Goal: Transaction & Acquisition: Book appointment/travel/reservation

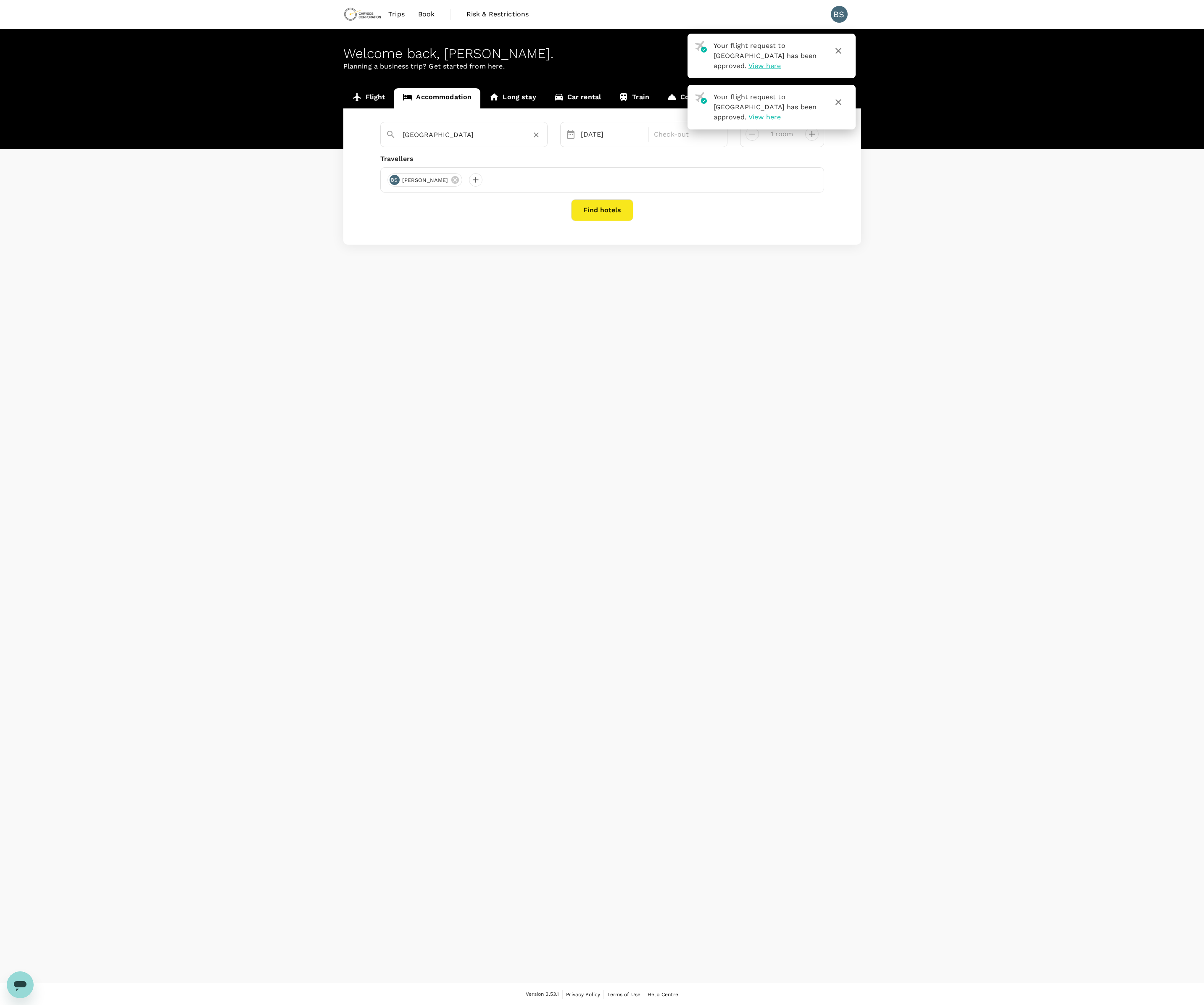
click at [473, 138] on input "[GEOGRAPHIC_DATA]" at bounding box center [461, 134] width 116 height 13
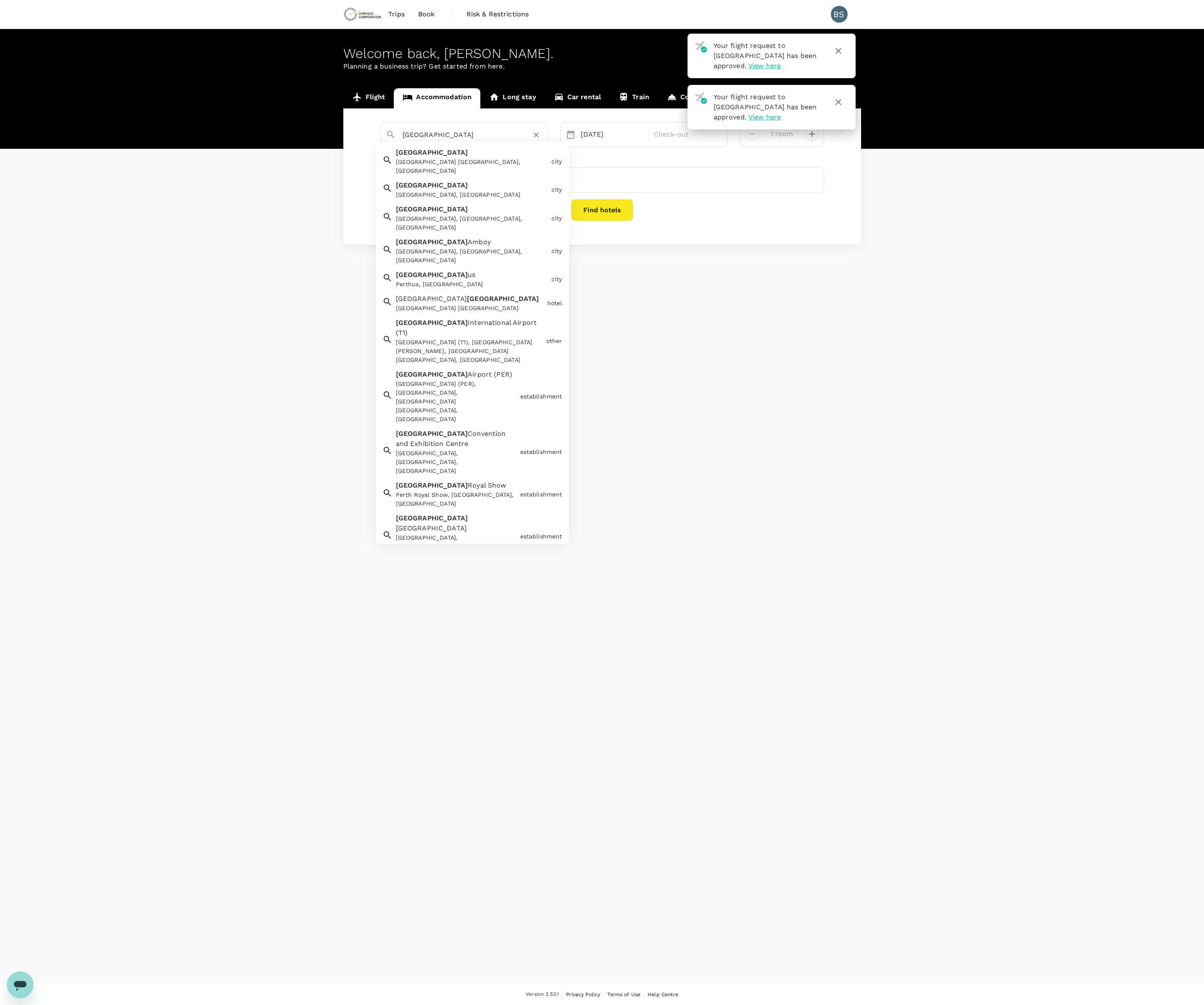
click at [476, 160] on div "[GEOGRAPHIC_DATA] [GEOGRAPHIC_DATA], [GEOGRAPHIC_DATA]" at bounding box center [472, 166] width 152 height 18
drag, startPoint x: 438, startPoint y: 134, endPoint x: 361, endPoint y: 136, distance: 77.0
click at [364, 136] on div "[GEOGRAPHIC_DATA] [GEOGRAPHIC_DATA] [GEOGRAPHIC_DATA] [GEOGRAPHIC_DATA], [GEOGR…" at bounding box center [602, 176] width 518 height 136
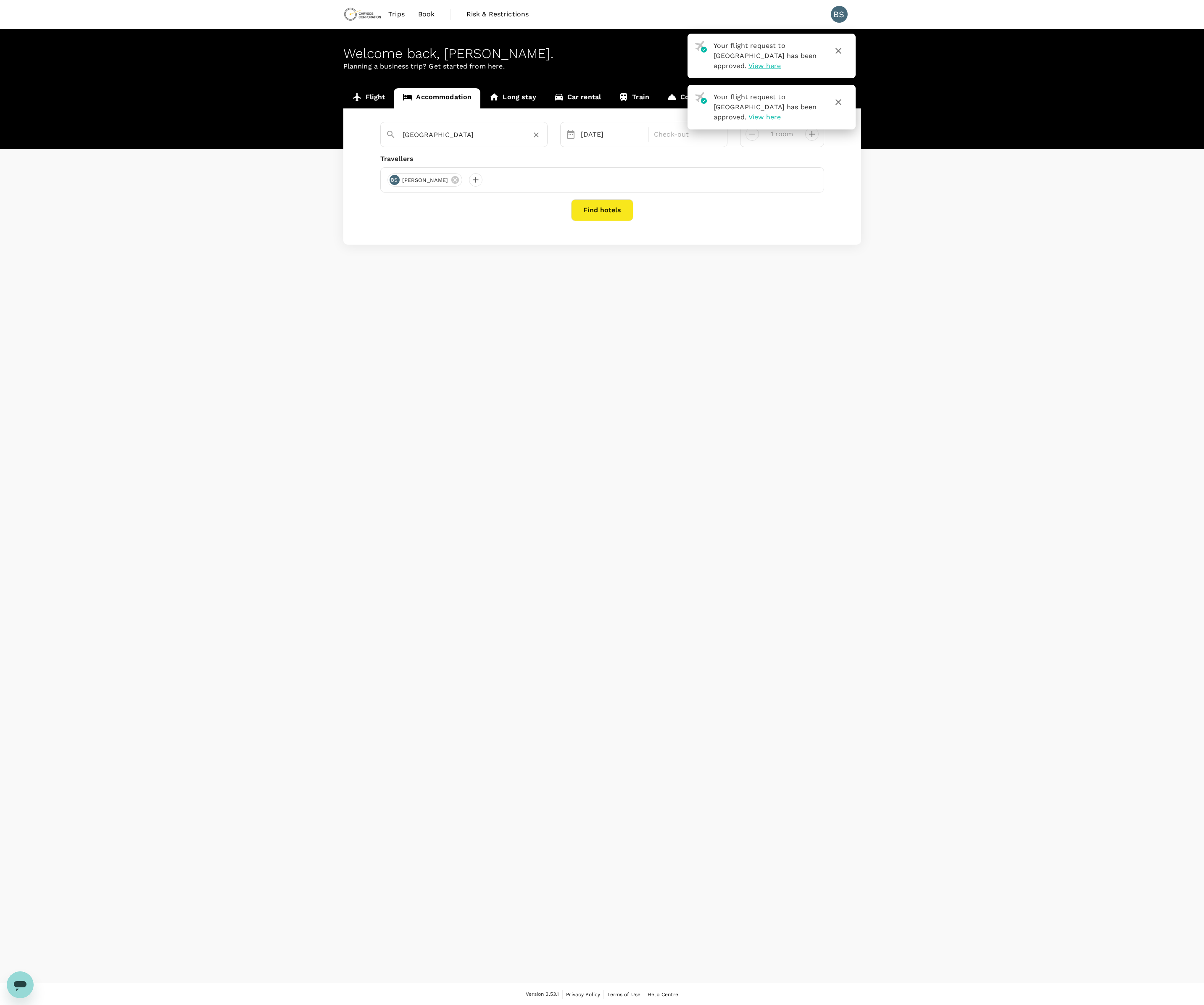
click at [459, 137] on input "[GEOGRAPHIC_DATA]" at bounding box center [461, 134] width 116 height 13
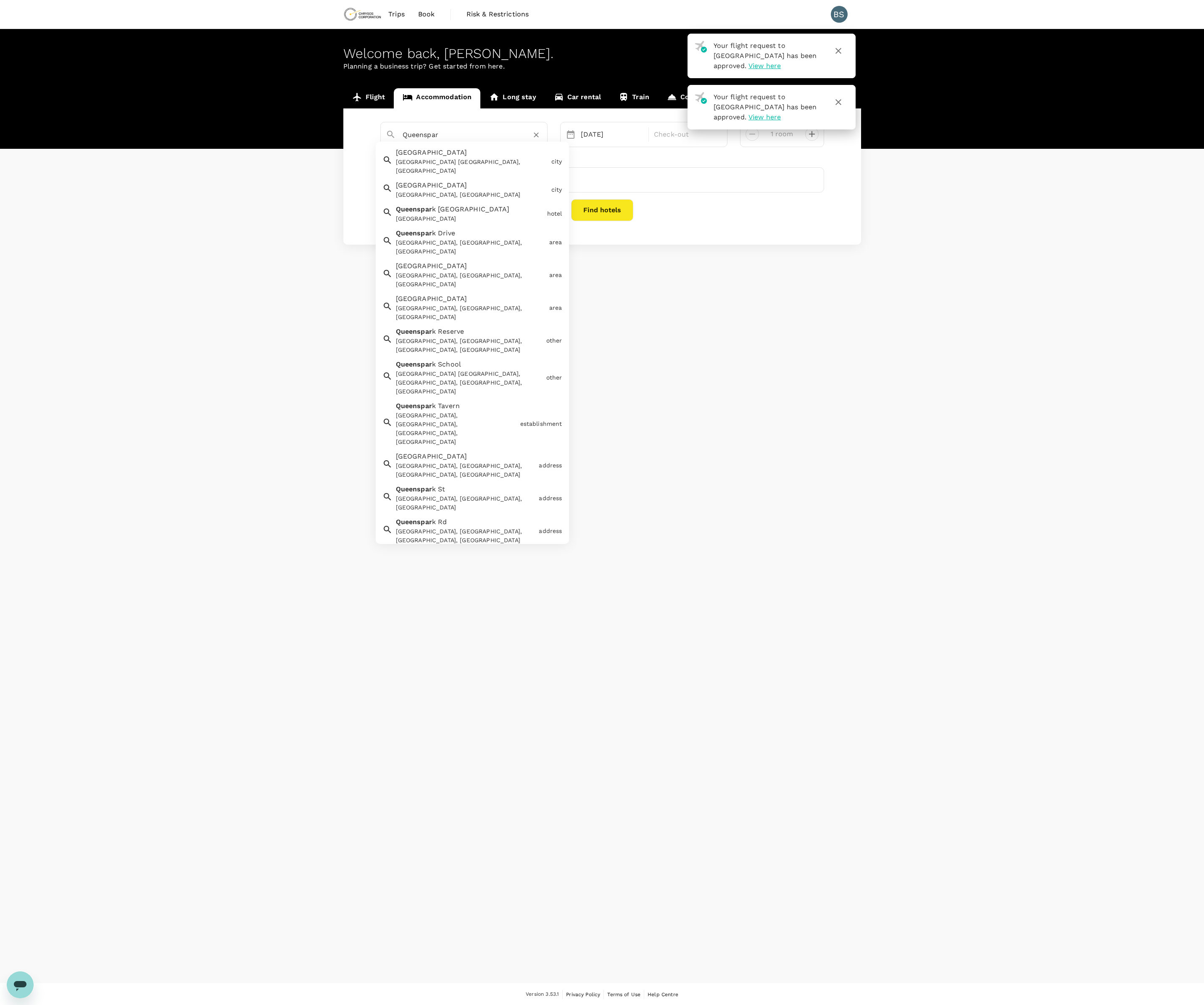
click at [460, 159] on div "[GEOGRAPHIC_DATA] [GEOGRAPHIC_DATA], [GEOGRAPHIC_DATA]" at bounding box center [472, 166] width 152 height 18
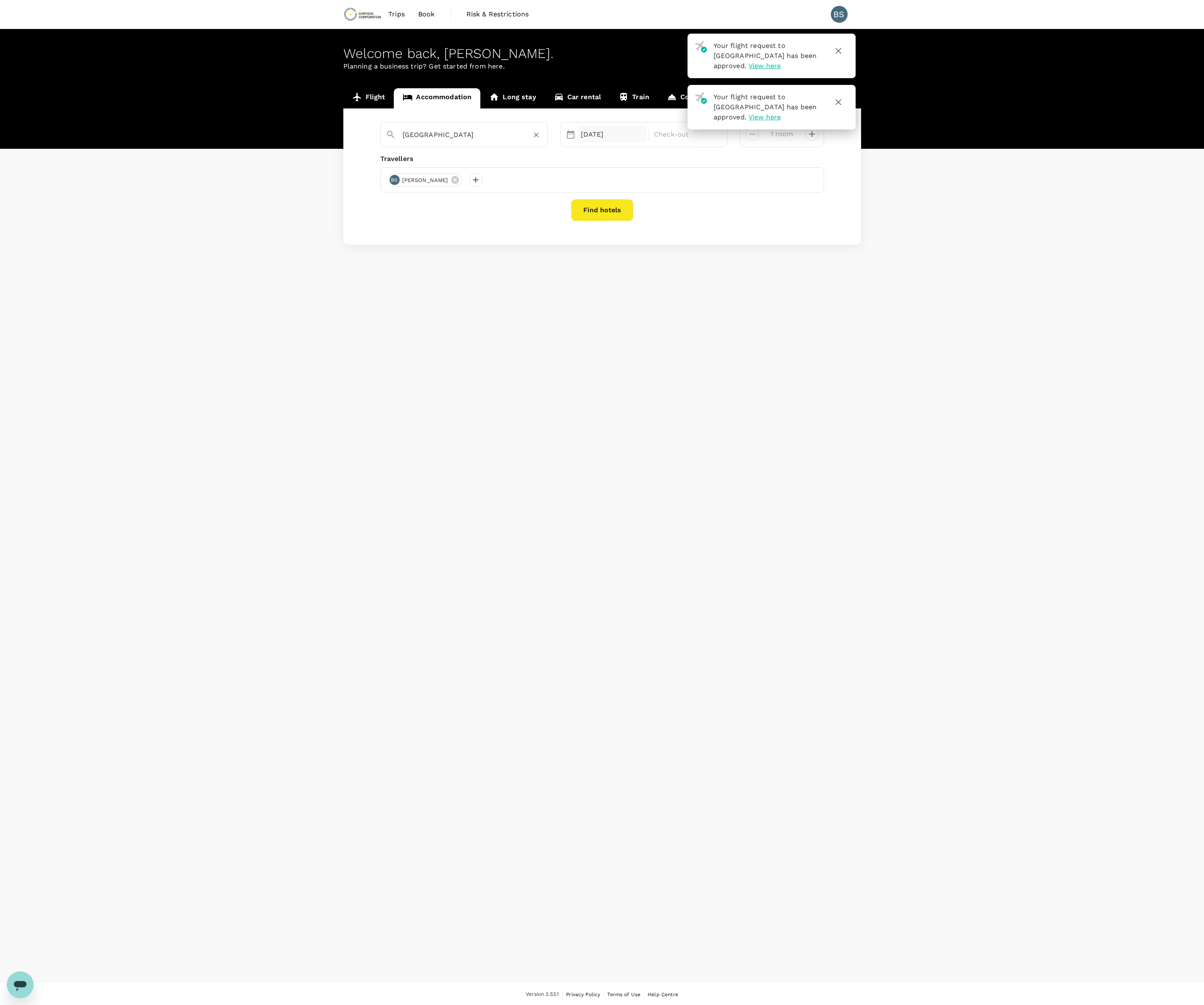
type input "[GEOGRAPHIC_DATA]"
click at [589, 134] on div "[DATE]" at bounding box center [612, 134] width 70 height 17
click at [576, 162] on span "Previous Month" at bounding box center [576, 161] width 0 height 10
click at [579, 257] on div "26" at bounding box center [577, 256] width 16 height 16
click at [790, 189] on div "1" at bounding box center [790, 191] width 16 height 16
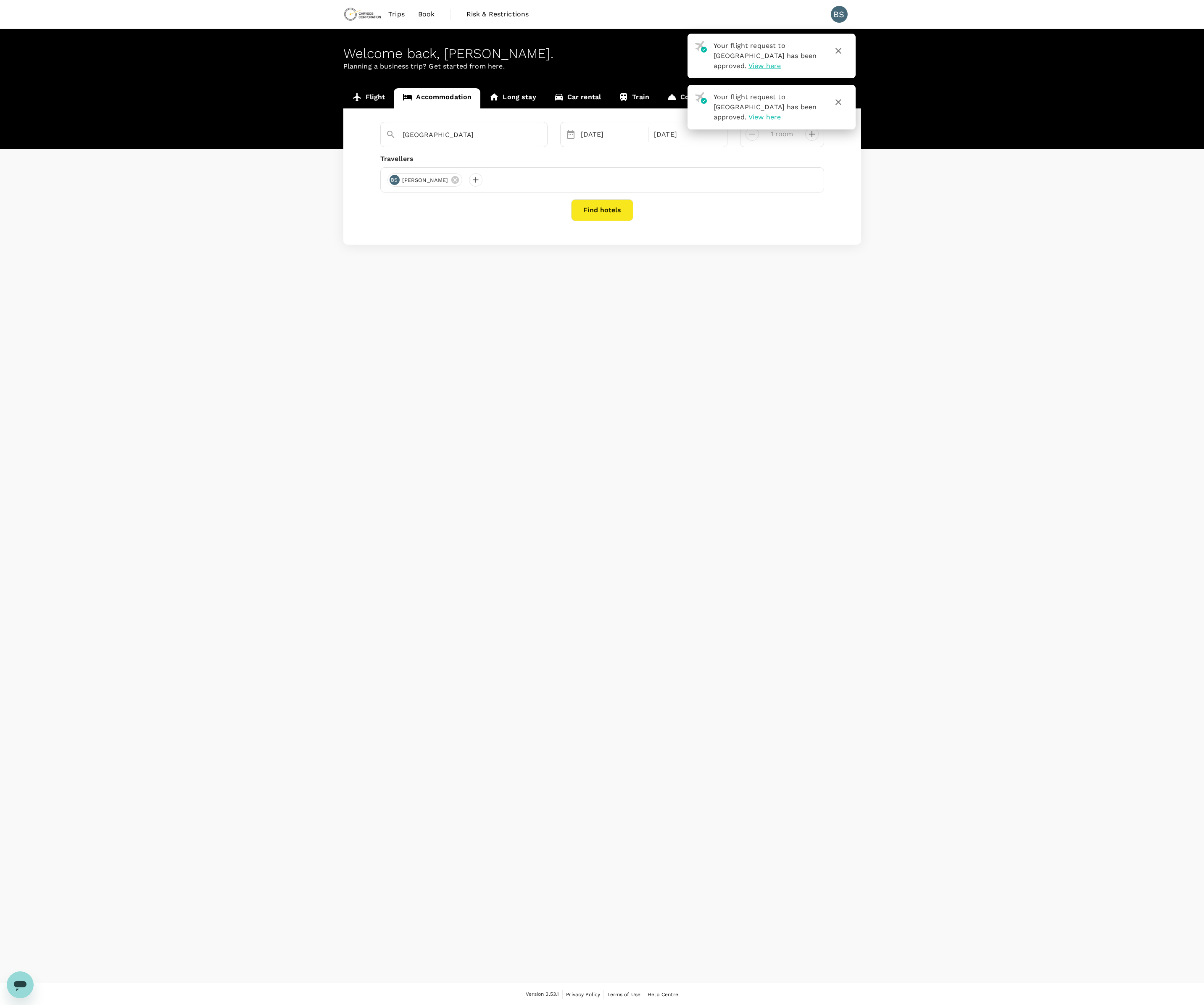
click at [613, 215] on button "Find hotels" at bounding box center [602, 210] width 62 height 22
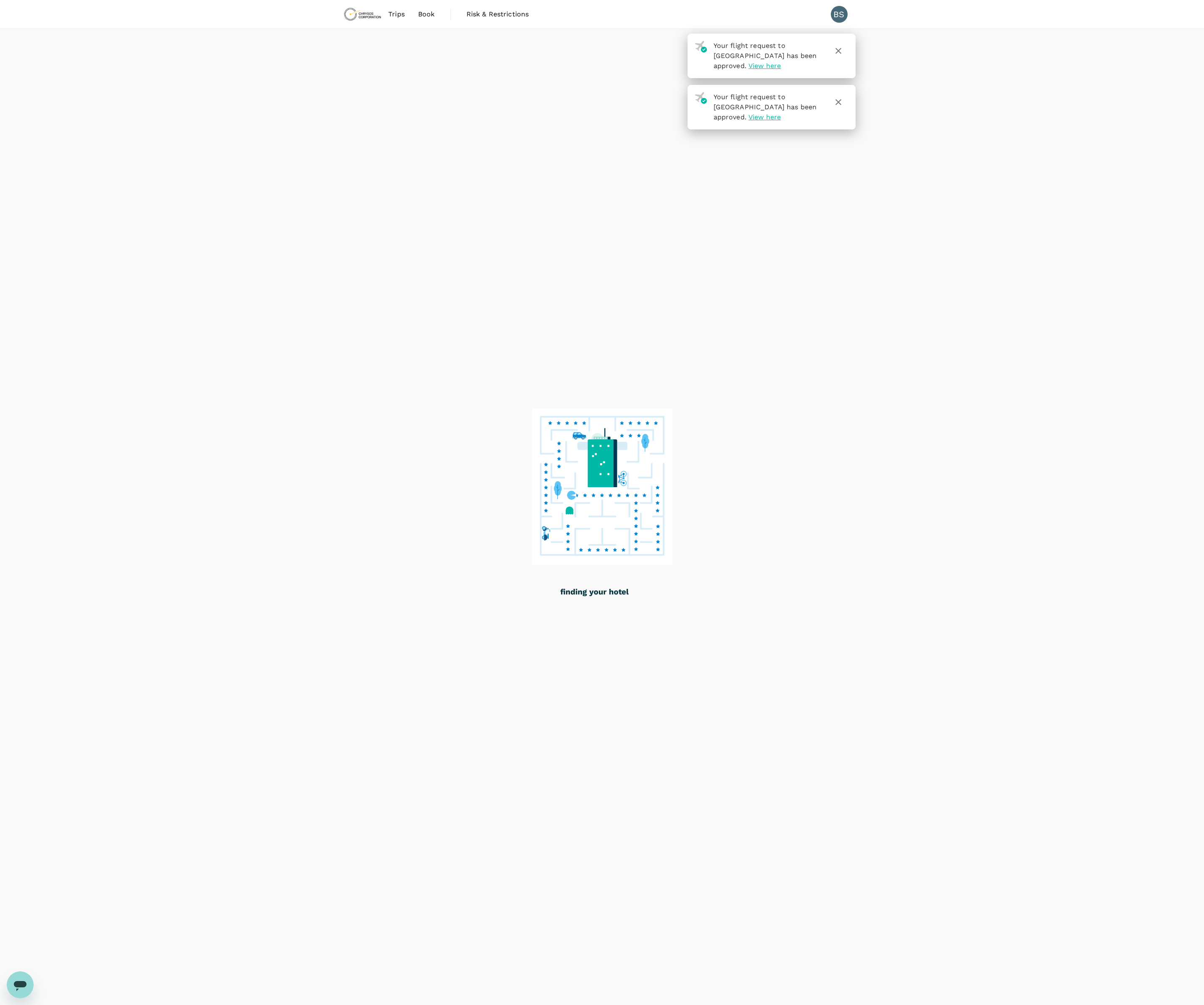
click at [781, 62] on span "View here" at bounding box center [764, 65] width 32 height 8
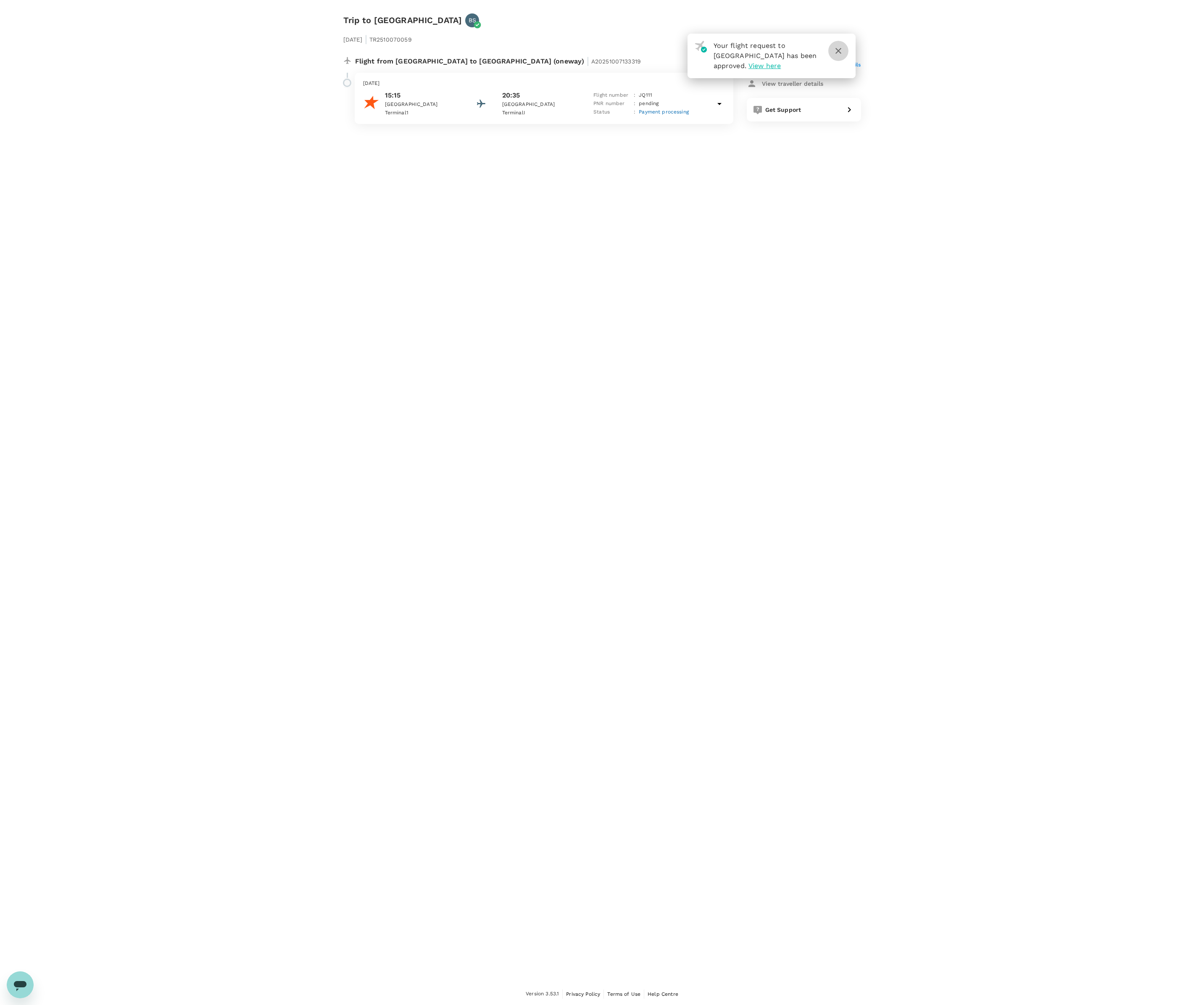
click at [839, 52] on icon "button" at bounding box center [839, 51] width 10 height 10
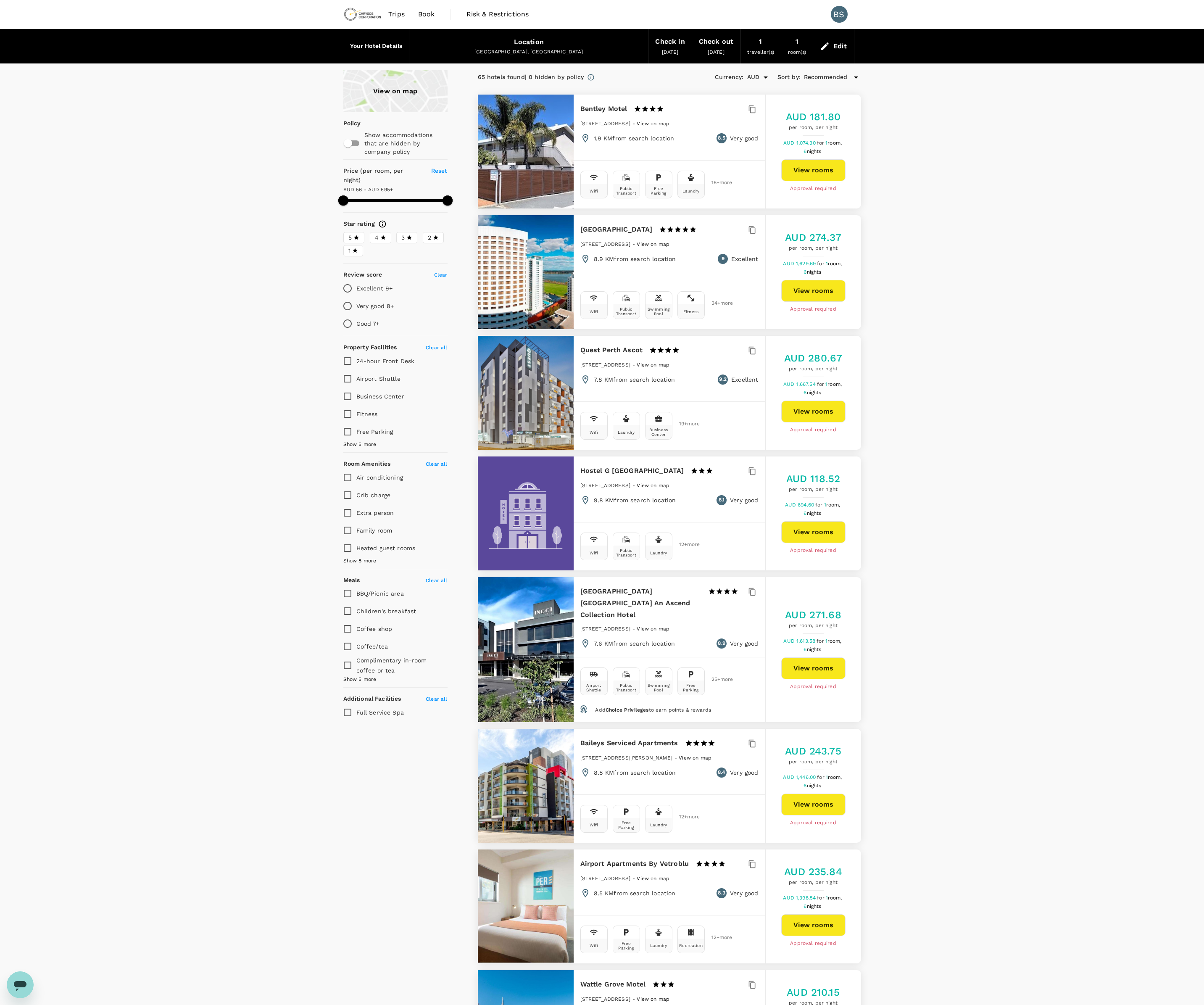
click at [669, 124] on span "View on map" at bounding box center [653, 124] width 33 height 6
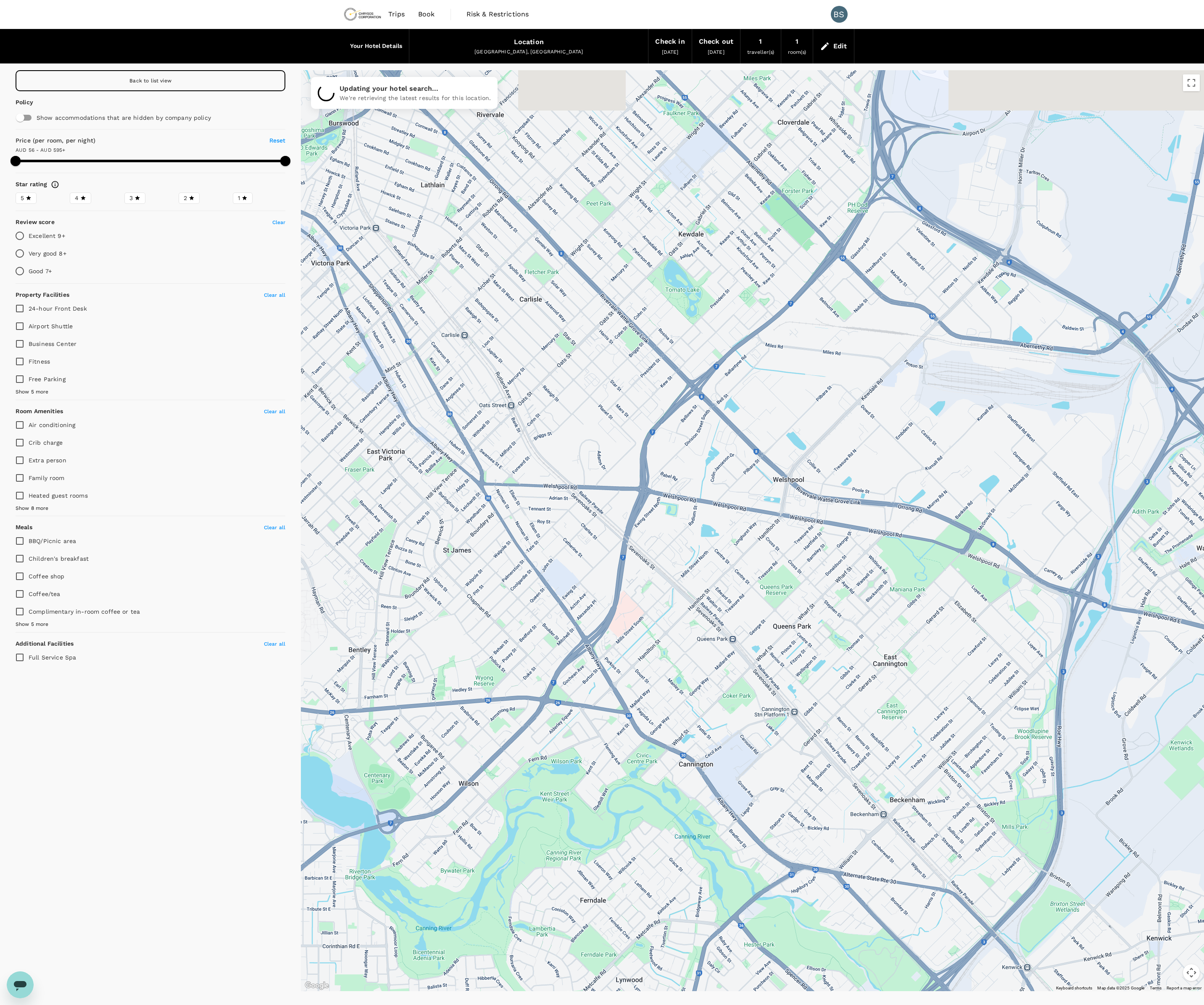
drag, startPoint x: 872, startPoint y: 408, endPoint x: 874, endPoint y: 505, distance: 97.0
click at [874, 505] on div at bounding box center [752, 530] width 903 height 921
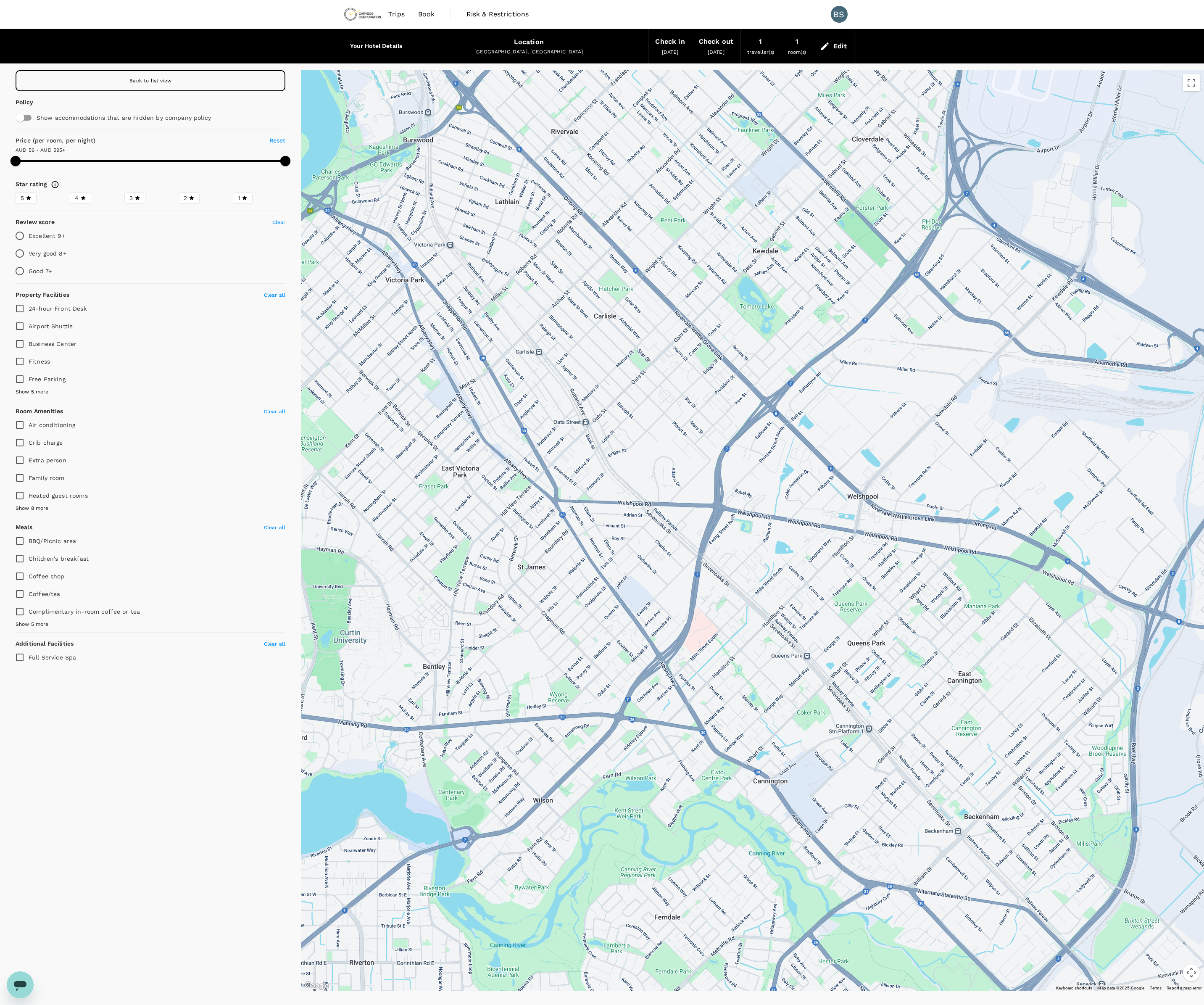
drag, startPoint x: 791, startPoint y: 717, endPoint x: 770, endPoint y: 709, distance: 22.5
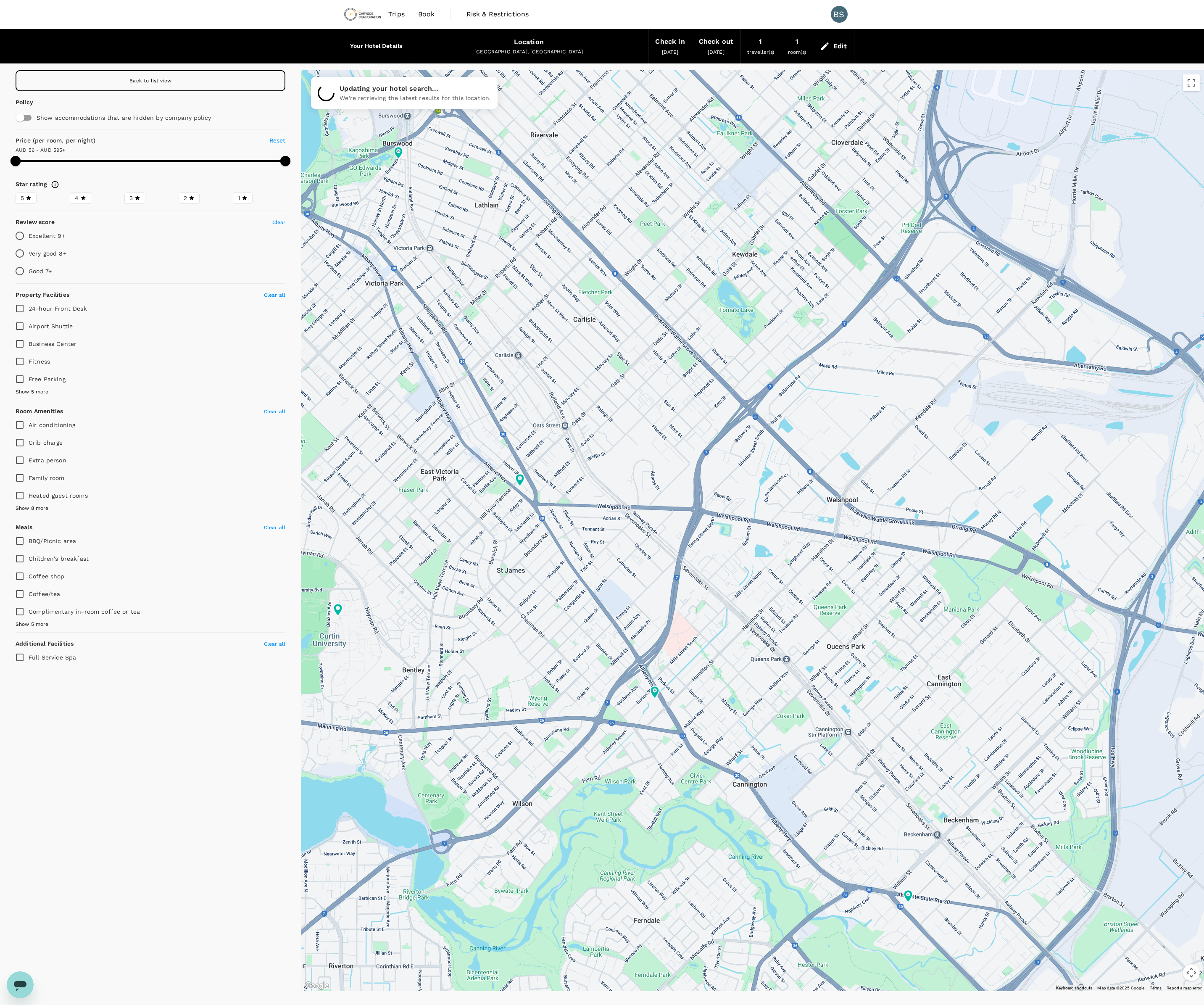
click at [231, 86] on div "Back to list view" at bounding box center [151, 80] width 270 height 21
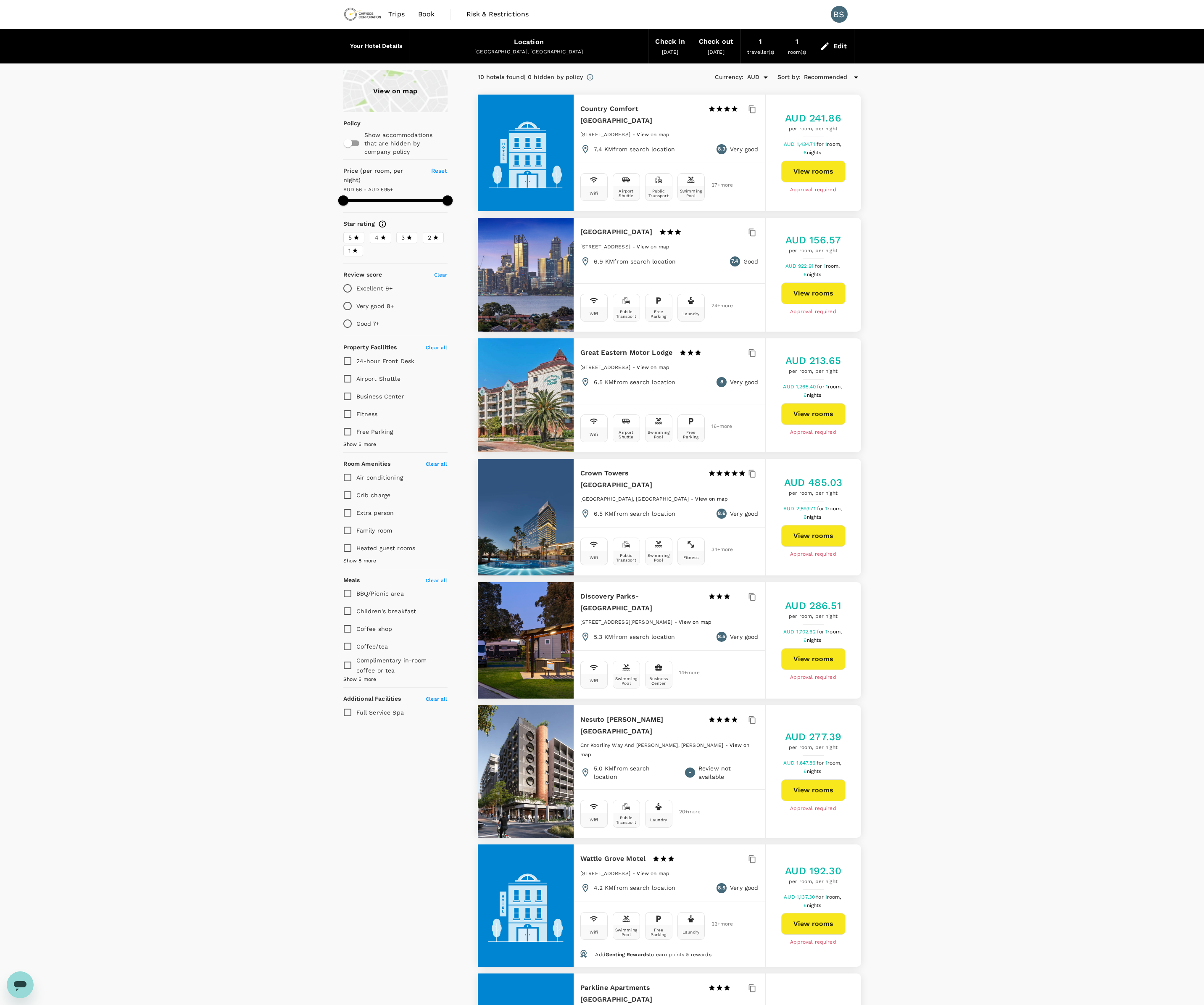
click at [401, 95] on div "View on map" at bounding box center [395, 91] width 104 height 42
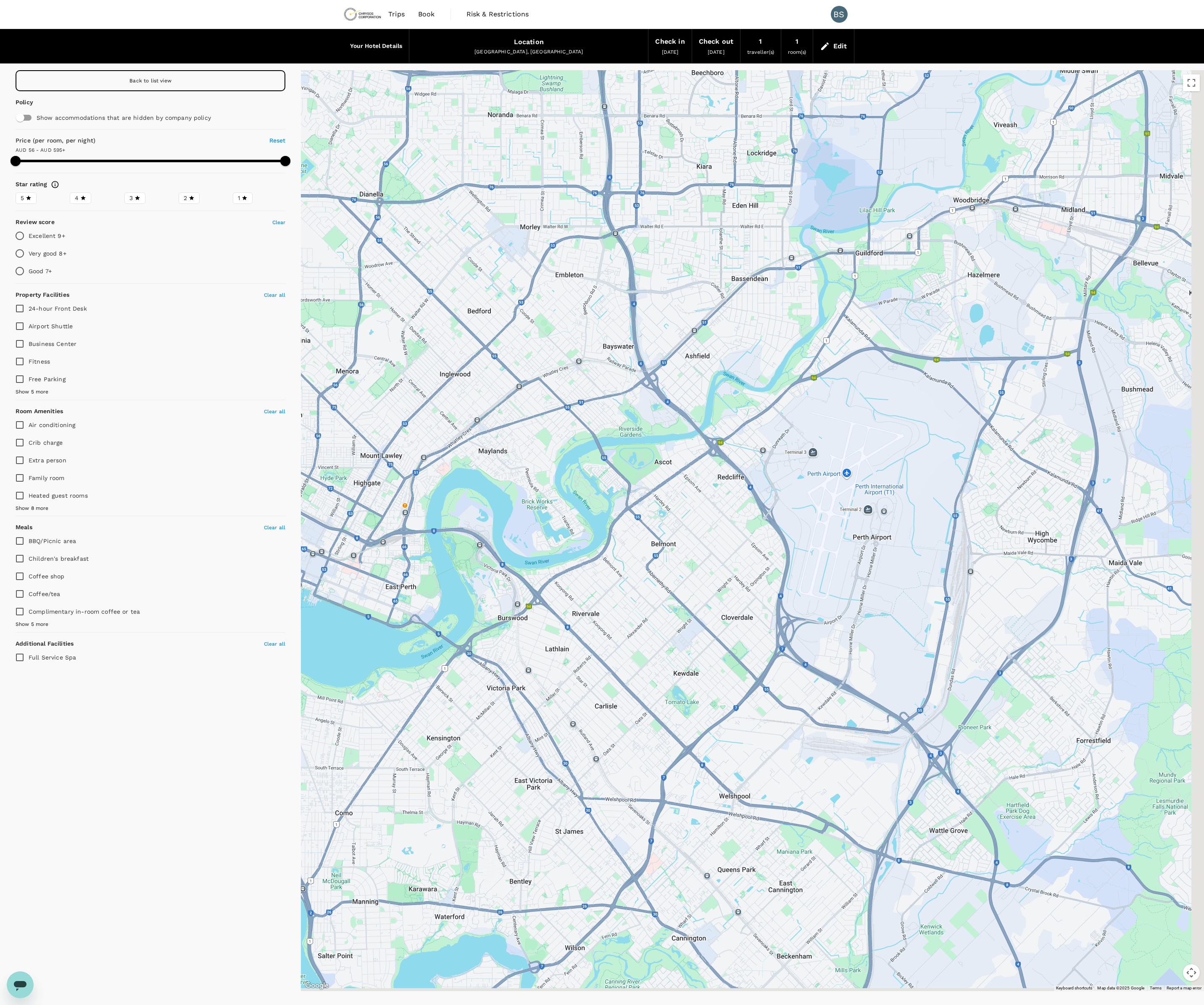
drag, startPoint x: 997, startPoint y: 644, endPoint x: 950, endPoint y: 629, distance: 49.3
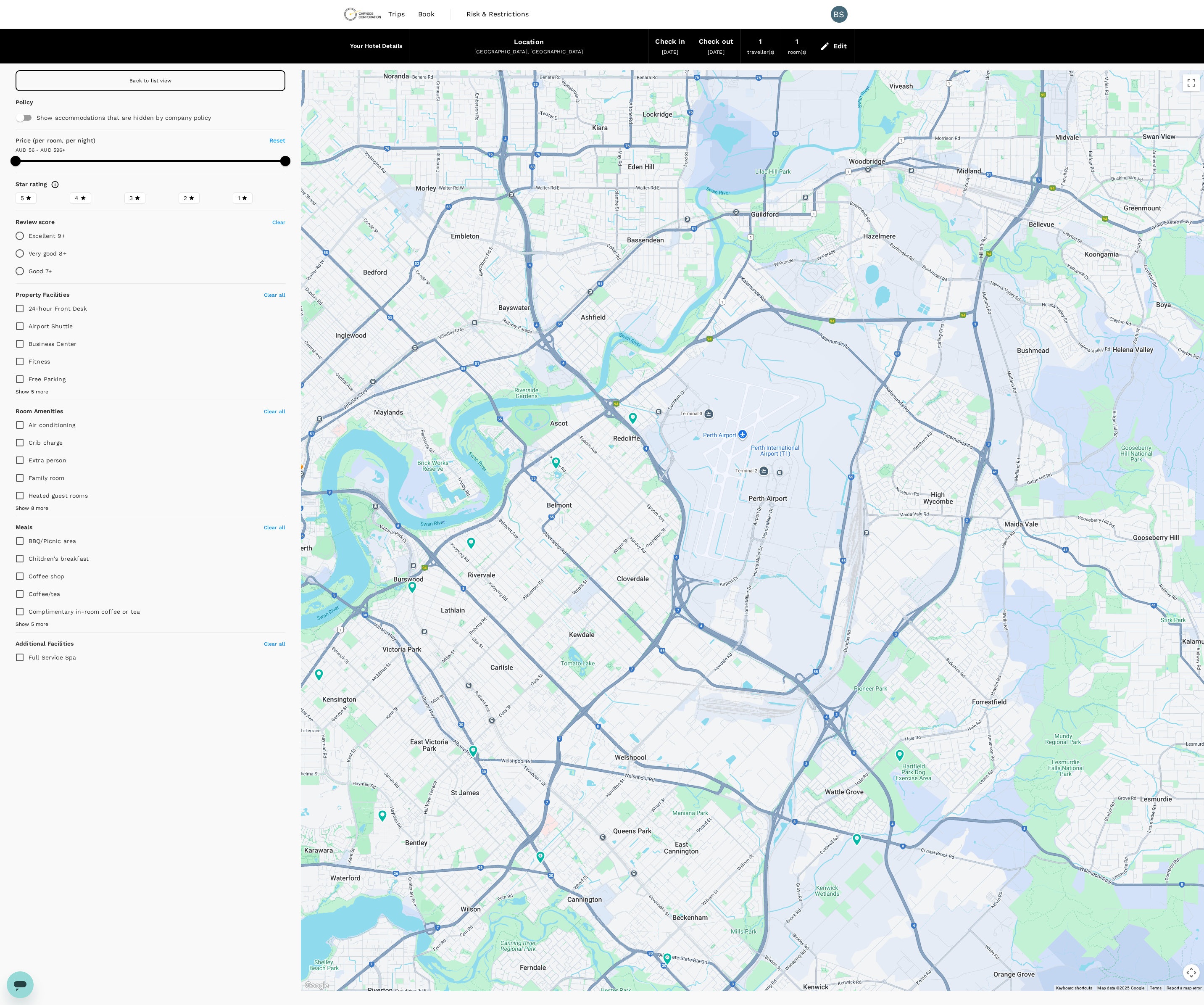
type input "594.99"
